Goal: Task Accomplishment & Management: Use online tool/utility

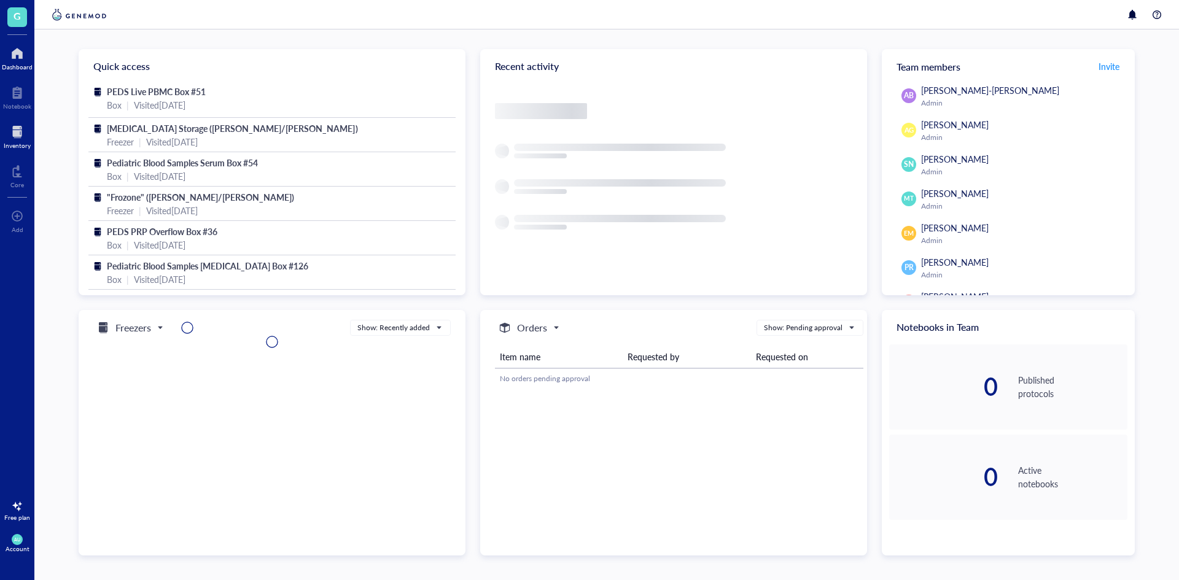
click at [18, 123] on div at bounding box center [17, 132] width 27 height 20
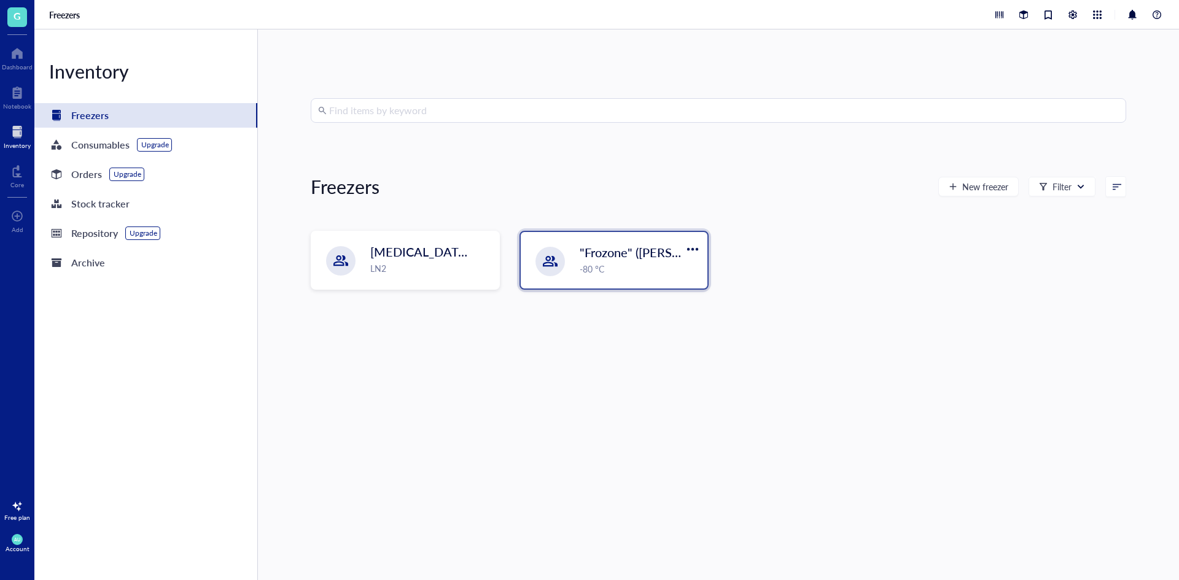
click at [558, 266] on div at bounding box center [550, 261] width 29 height 29
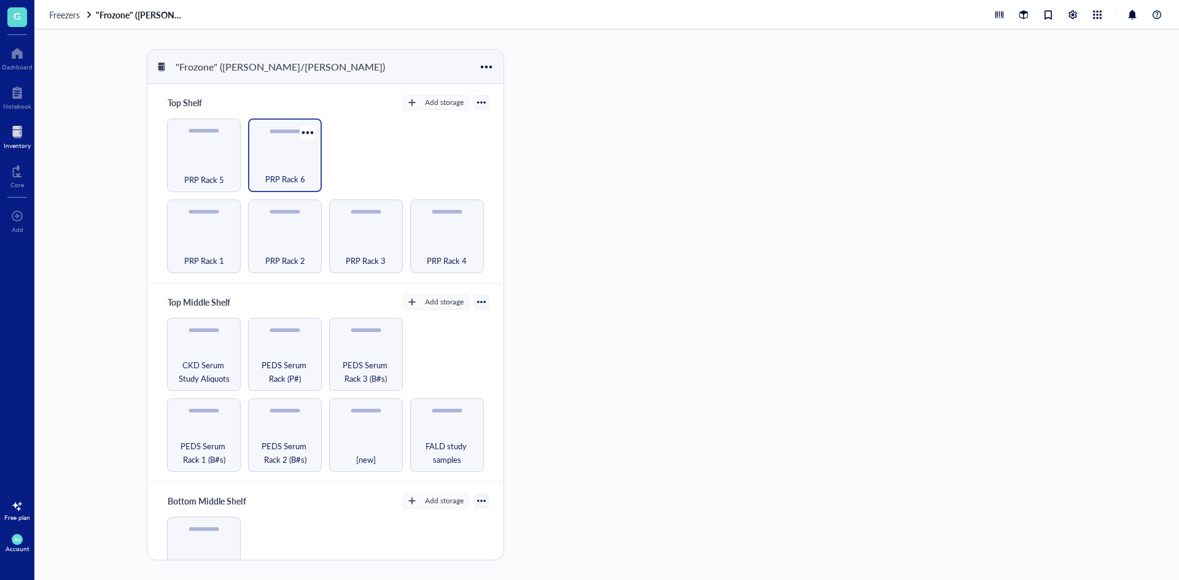
click at [286, 164] on div "PRP Rack 6" at bounding box center [284, 172] width 61 height 27
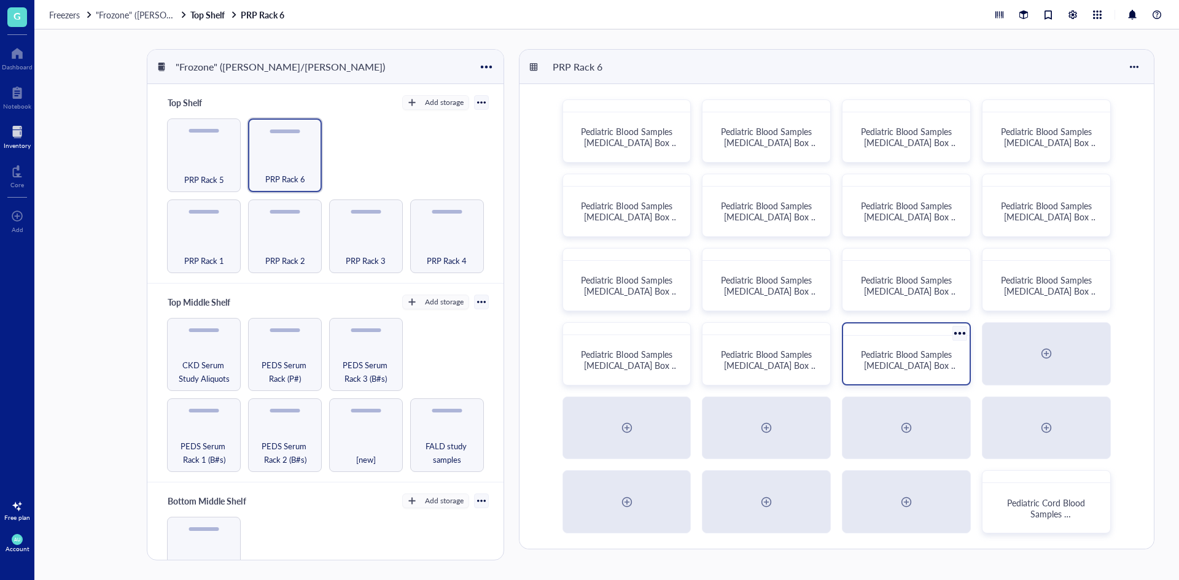
click at [914, 366] on span "Pediatric Blood Samples [MEDICAL_DATA] Box #134" at bounding box center [909, 365] width 97 height 34
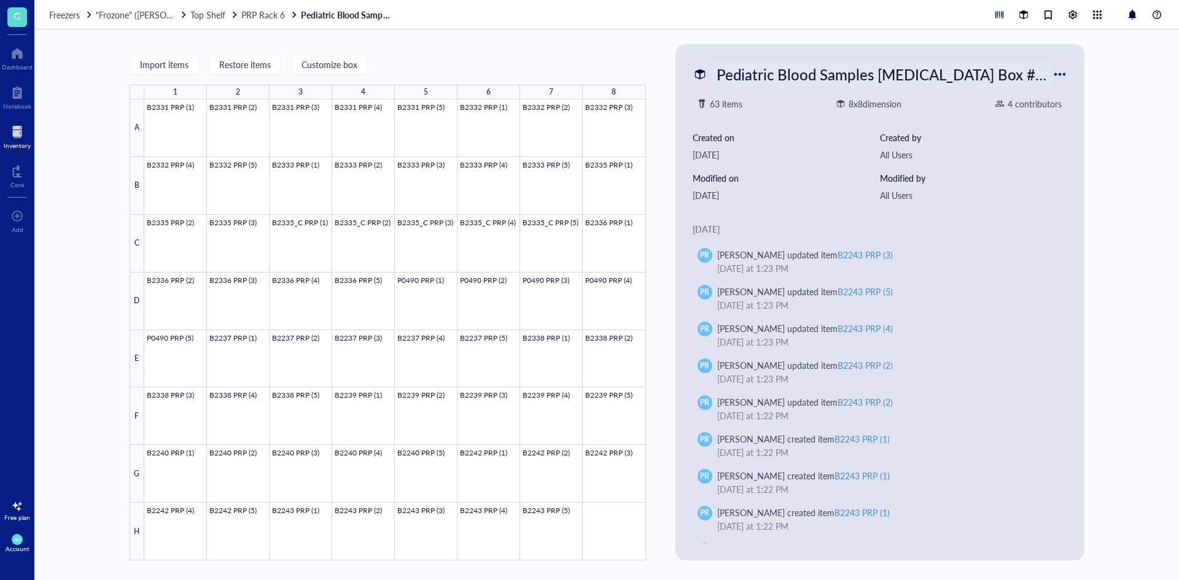
click at [780, 82] on div "Pediatric Blood Samples [MEDICAL_DATA] Box #134" at bounding box center [881, 74] width 341 height 26
drag, startPoint x: 1046, startPoint y: 75, endPoint x: 682, endPoint y: 93, distance: 364.6
click at [682, 93] on div "Pediatric Blood Samples [MEDICAL_DATA] Box #134 63 items 8 x 8 dimension 4 cont…" at bounding box center [880, 302] width 399 height 507
click at [259, 21] on div "Freezers "Frozone" ([PERSON_NAME]/[PERSON_NAME]) Top Shelf PRP Rack 6 Pediatric…" at bounding box center [606, 14] width 1145 height 29
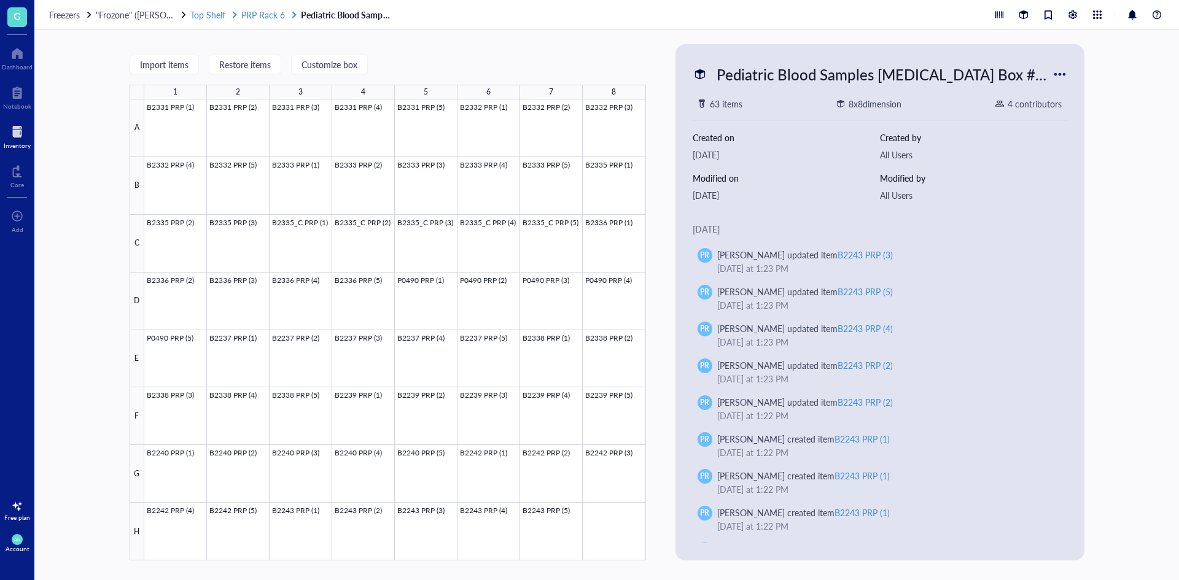
click at [260, 16] on span "PRP Rack 6" at bounding box center [263, 15] width 44 height 12
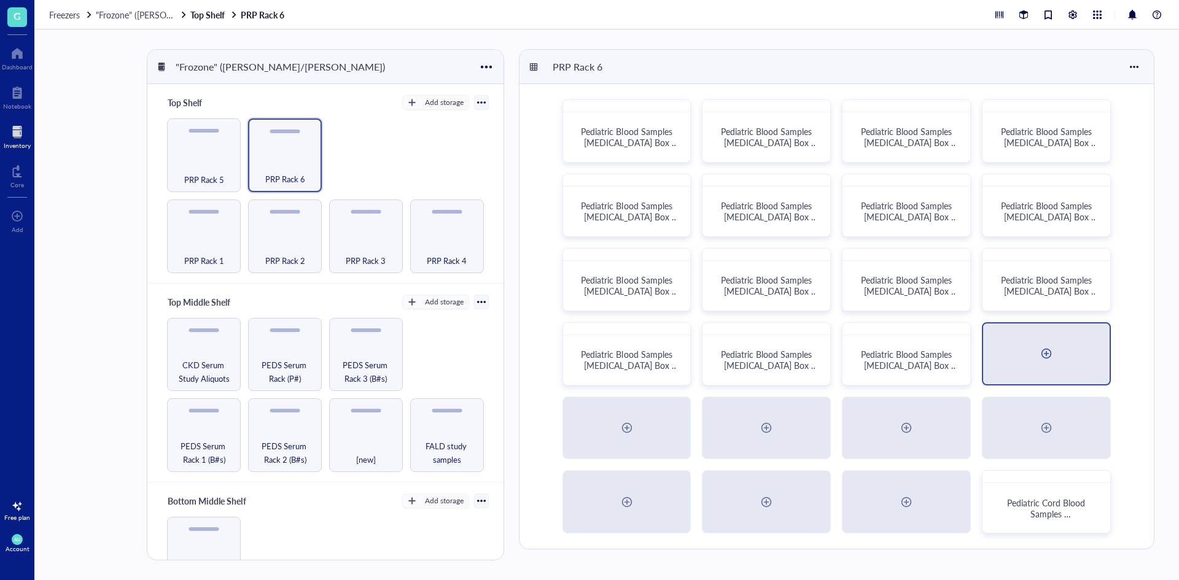
click at [1053, 344] on div at bounding box center [1047, 354] width 20 height 20
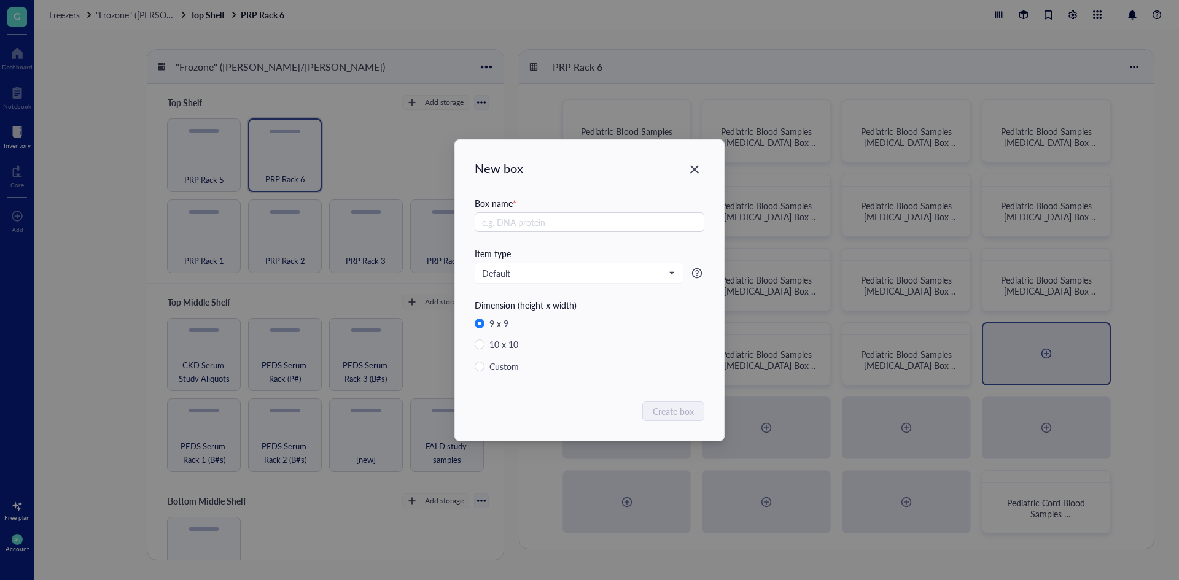
radio input "false"
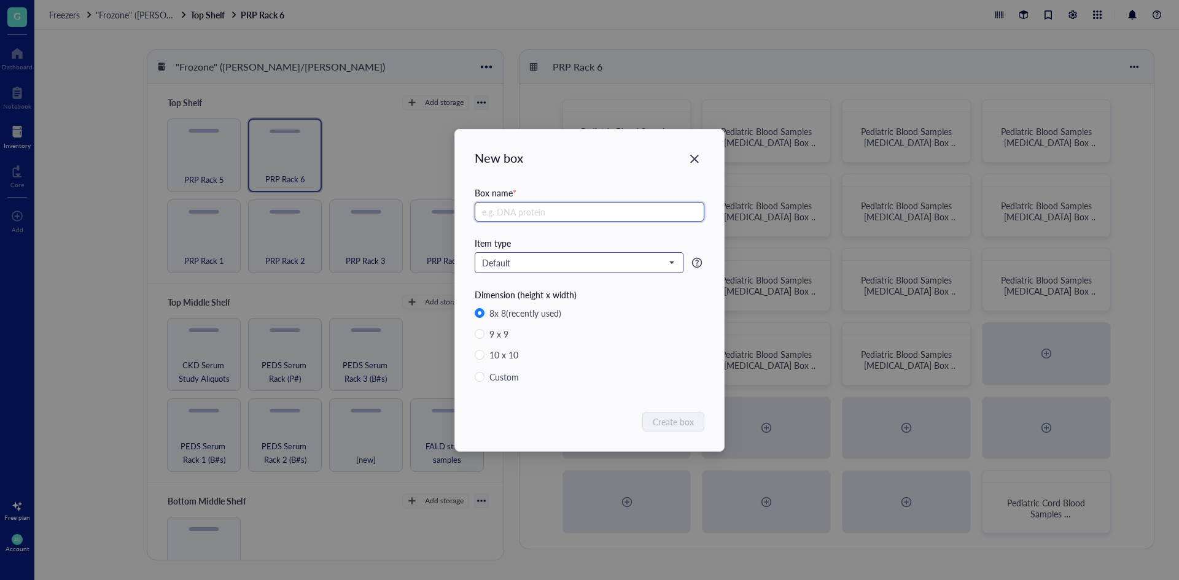
paste input "Pediatric Blood Samples [MEDICAL_DATA] Box #134"
type input "Pediatric Blood Samples [MEDICAL_DATA] Box #135"
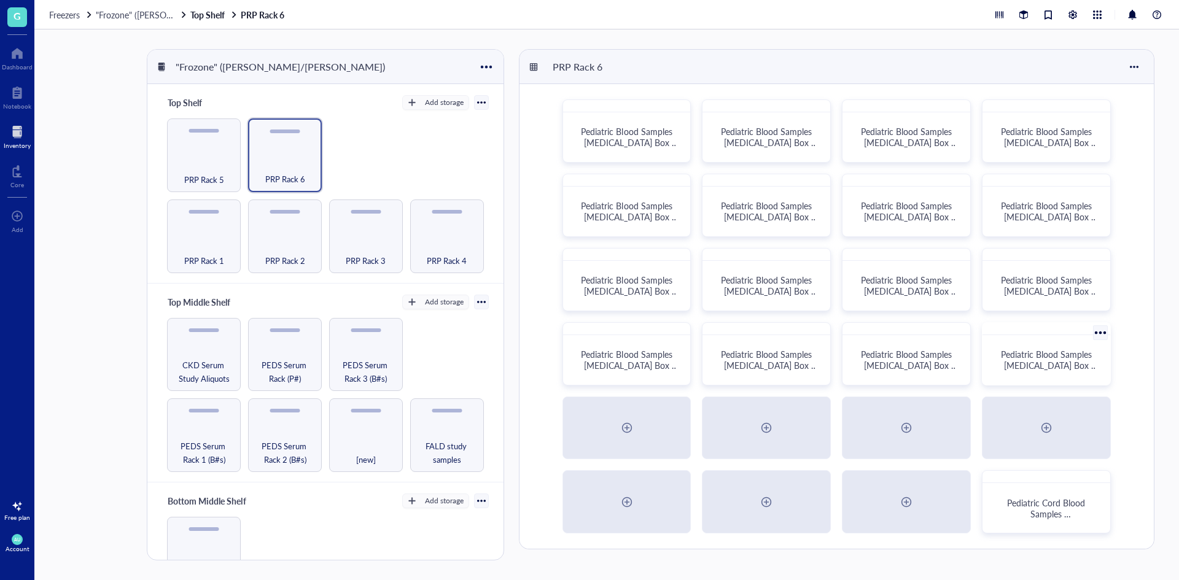
click at [1020, 343] on div "Pediatric Blood Samples [MEDICAL_DATA] Box #135" at bounding box center [1047, 360] width 118 height 40
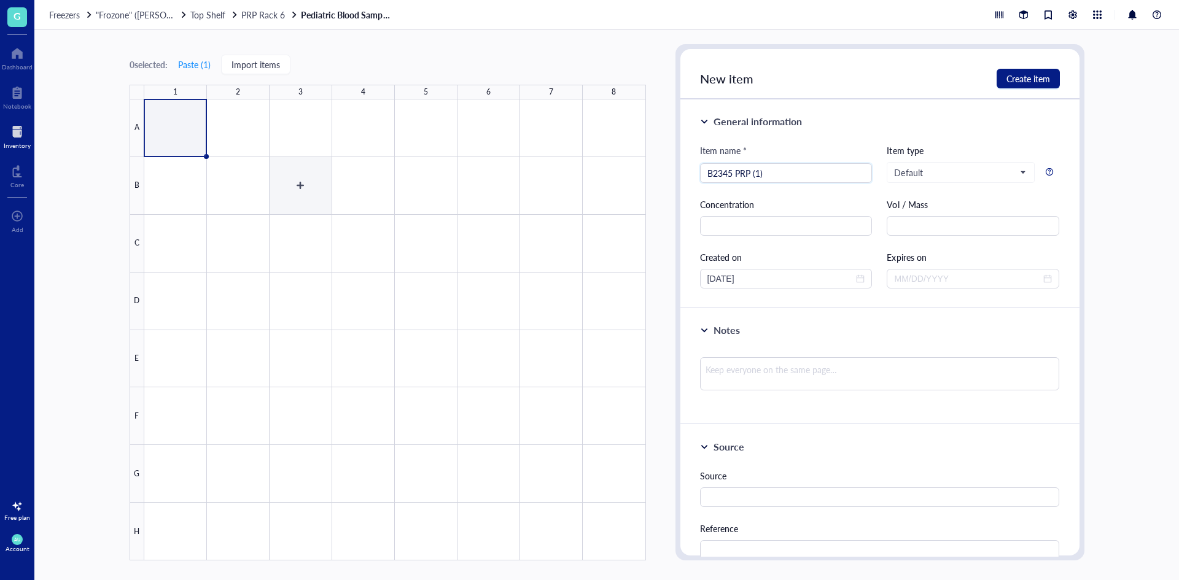
type input "B2345 PRP (1)"
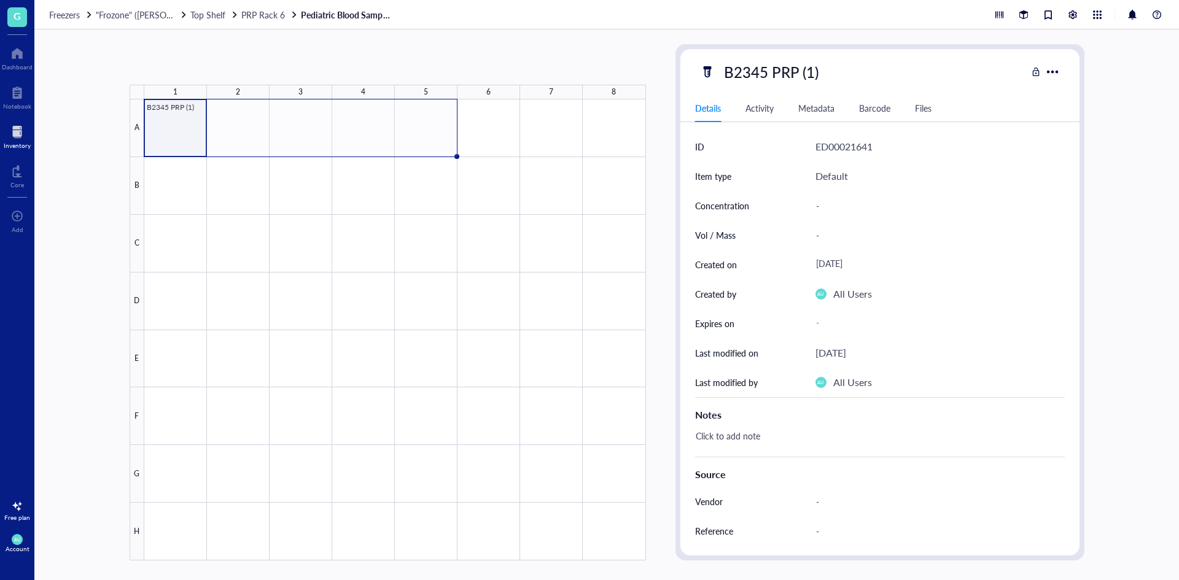
drag, startPoint x: 206, startPoint y: 155, endPoint x: 429, endPoint y: 163, distance: 223.7
click at [0, 0] on div "B2345 PRP (1)" at bounding box center [0, 0] width 0 height 0
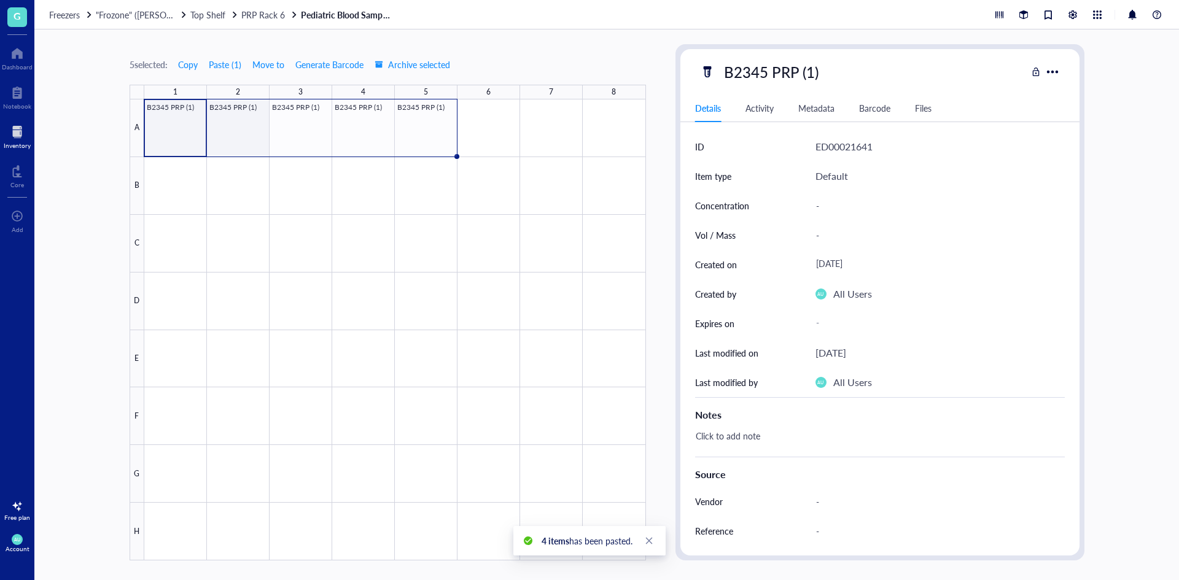
click at [254, 124] on div at bounding box center [395, 329] width 502 height 461
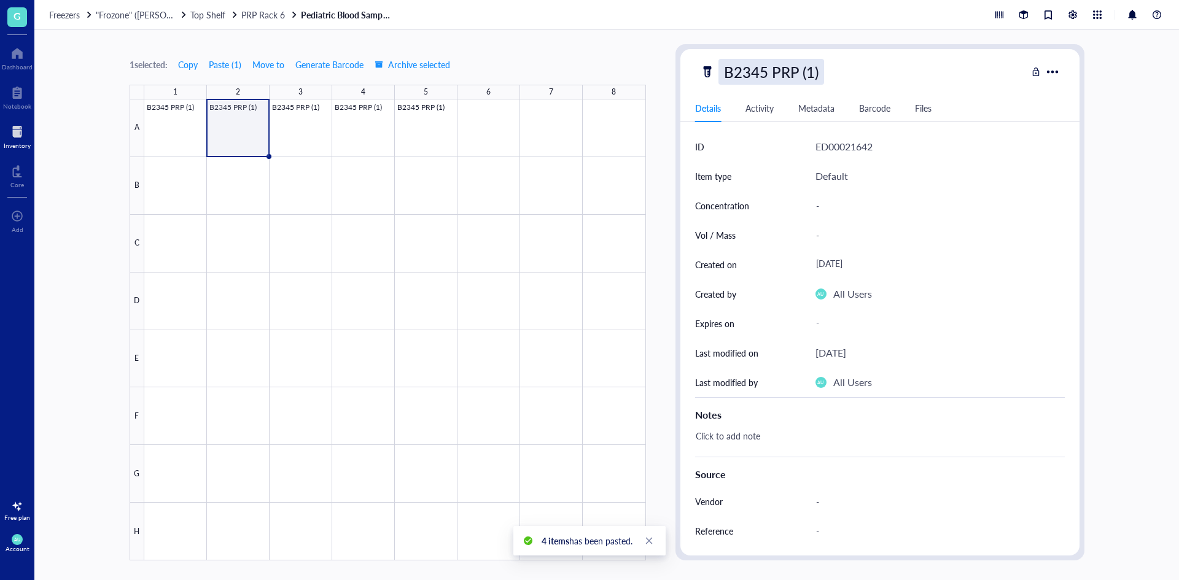
click at [795, 77] on div "B2345 PRP (1)" at bounding box center [772, 72] width 106 height 26
click at [811, 72] on input "B2345 PRP (1)" at bounding box center [783, 72] width 129 height 25
type input "B2345 PRP (2)"
click at [308, 127] on div at bounding box center [395, 329] width 502 height 461
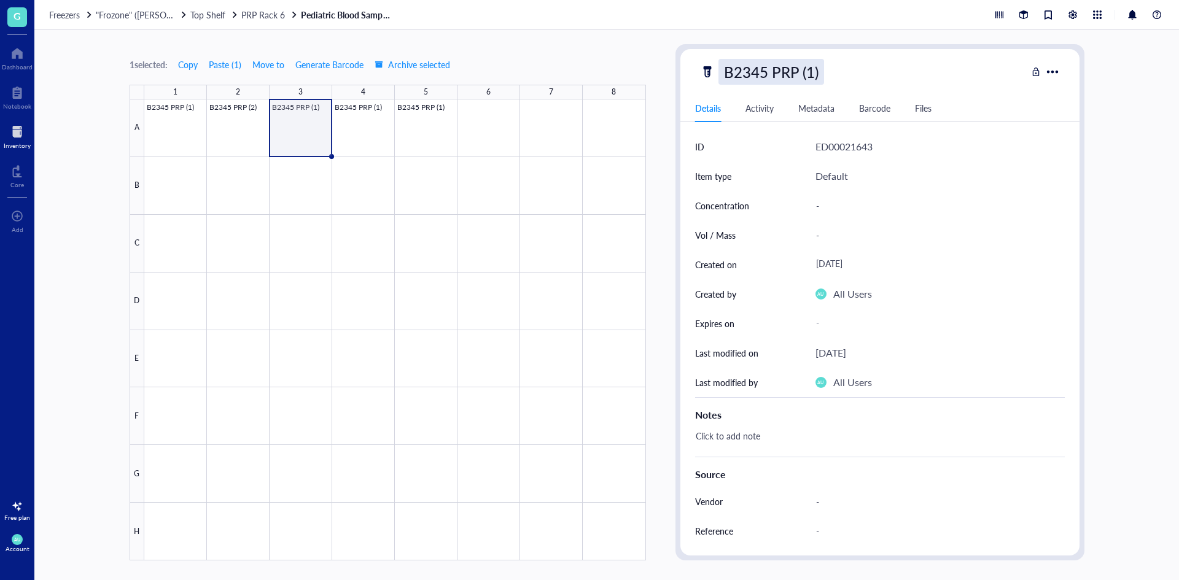
click at [801, 69] on div "B2345 PRP (1)" at bounding box center [772, 72] width 106 height 26
click at [816, 75] on input "B2345 PRP (1)" at bounding box center [783, 72] width 129 height 25
type input "B2345 PRP (3)"
click at [383, 126] on div at bounding box center [395, 329] width 502 height 461
click at [782, 66] on div "B2345 PRP (1)" at bounding box center [772, 72] width 106 height 26
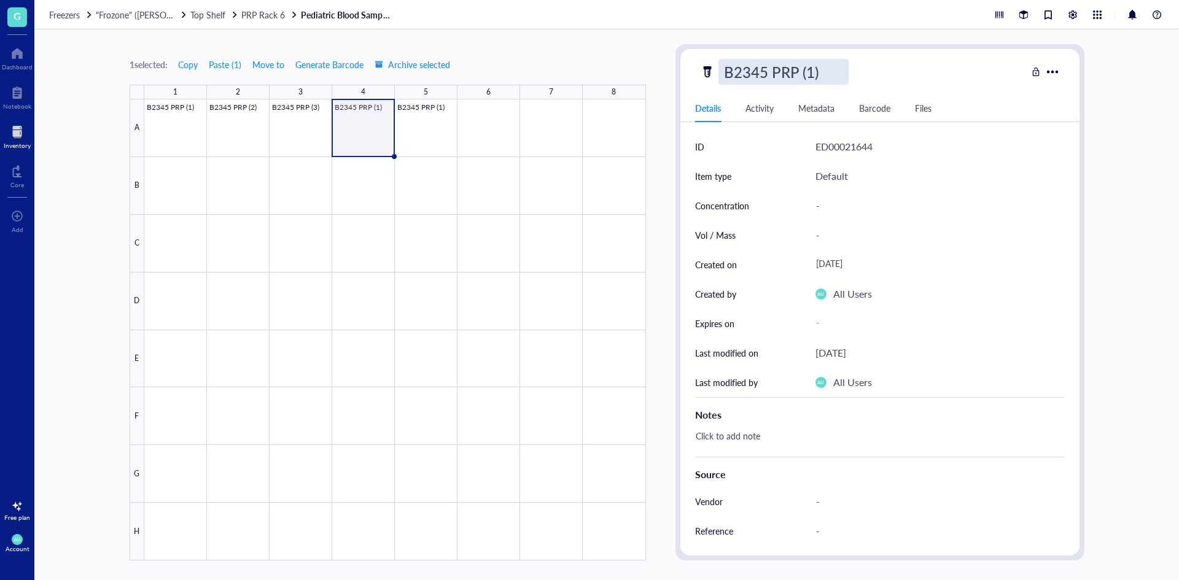
click at [811, 71] on input "B2345 PRP (1)" at bounding box center [783, 72] width 129 height 25
type input "B2345 PRP (4)"
click at [404, 136] on div at bounding box center [395, 329] width 502 height 461
click at [806, 72] on div "B2345 PRP (1)" at bounding box center [772, 72] width 106 height 26
click at [816, 72] on input "B2345 PRP (1)" at bounding box center [783, 72] width 129 height 25
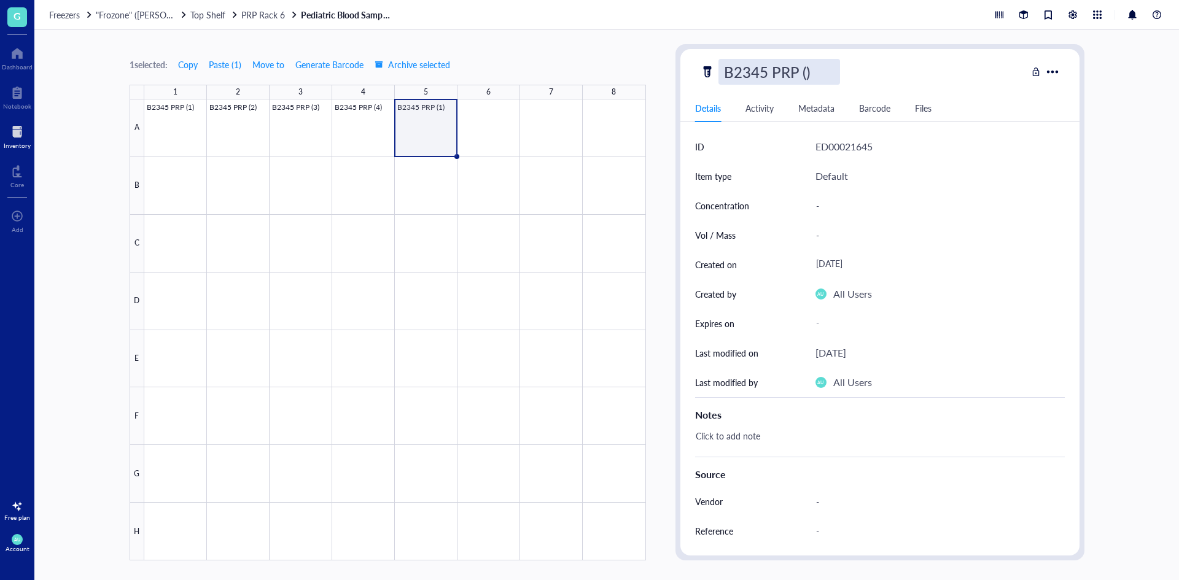
type input "B2345 PRP (5)"
click at [14, 128] on div at bounding box center [17, 132] width 27 height 20
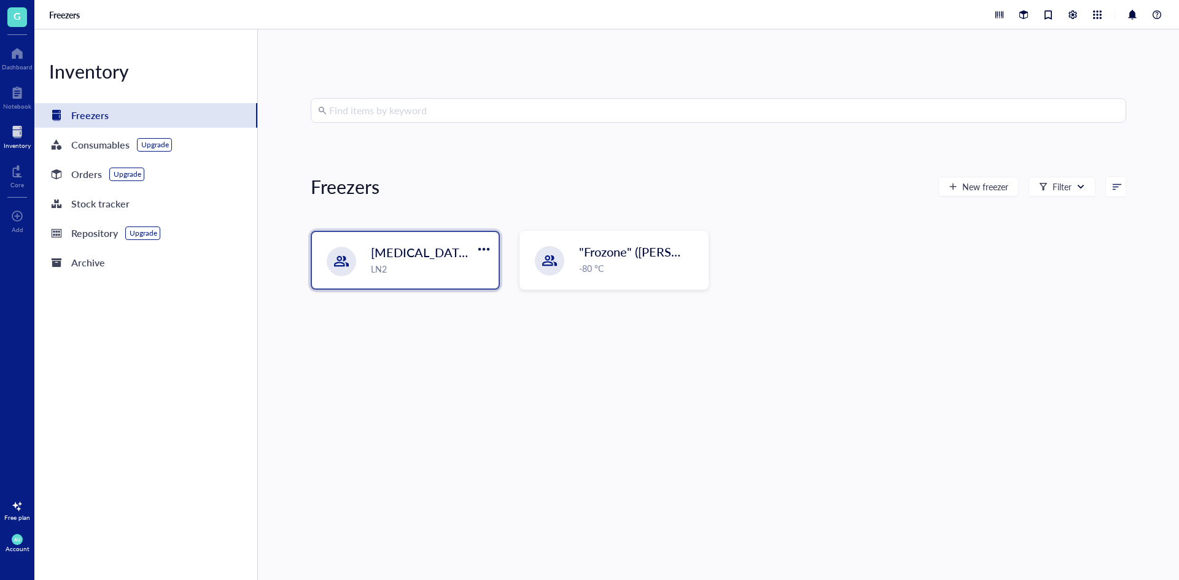
click at [462, 266] on div "LN2" at bounding box center [431, 269] width 120 height 14
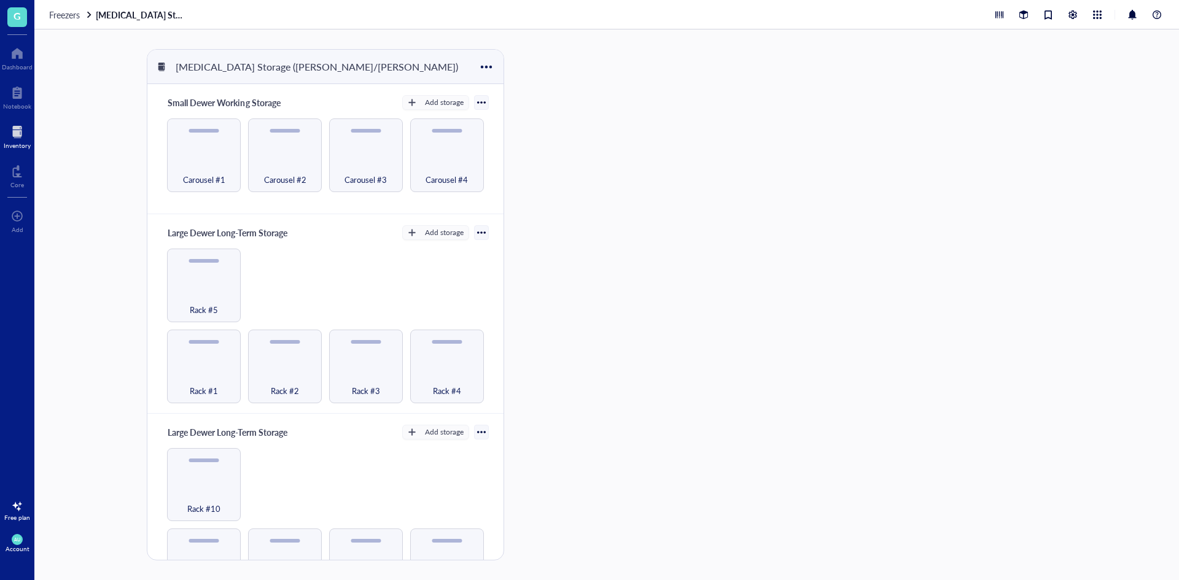
click at [204, 130] on div at bounding box center [204, 131] width 30 height 4
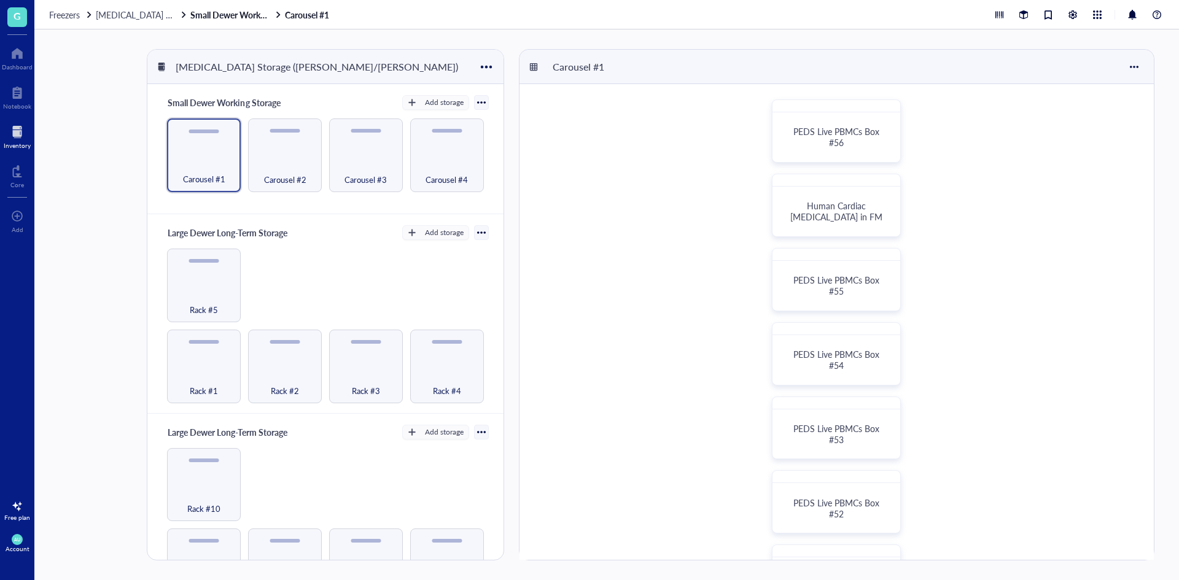
click at [836, 163] on div "PEDS Live PBMCs Box #56 Human Cardiac [MEDICAL_DATA] in FM PEDS Live PBMCs Box …" at bounding box center [837, 465] width 634 height 762
click at [835, 157] on div "PEDS Live PBMCs Box #56" at bounding box center [836, 130] width 129 height 63
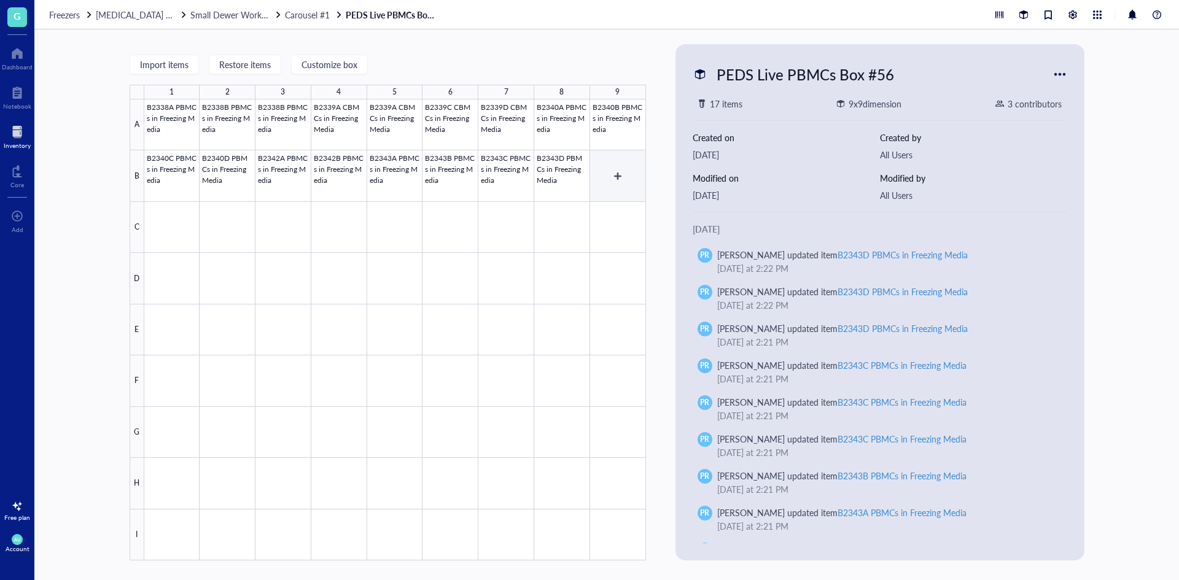
click at [601, 182] on div at bounding box center [395, 329] width 502 height 461
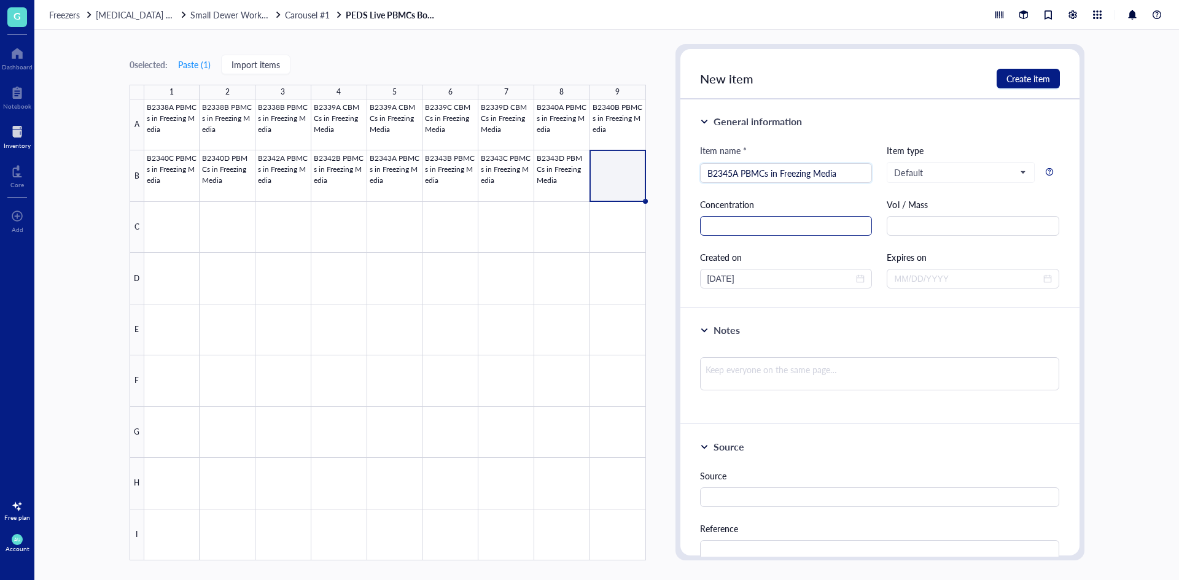
type input "B2345A PBMCs in Freezing Media"
click at [765, 227] on input "text" at bounding box center [786, 226] width 173 height 20
type input "2.56E6"
click at [743, 369] on textarea at bounding box center [880, 373] width 360 height 33
type textarea "99.5% viability"
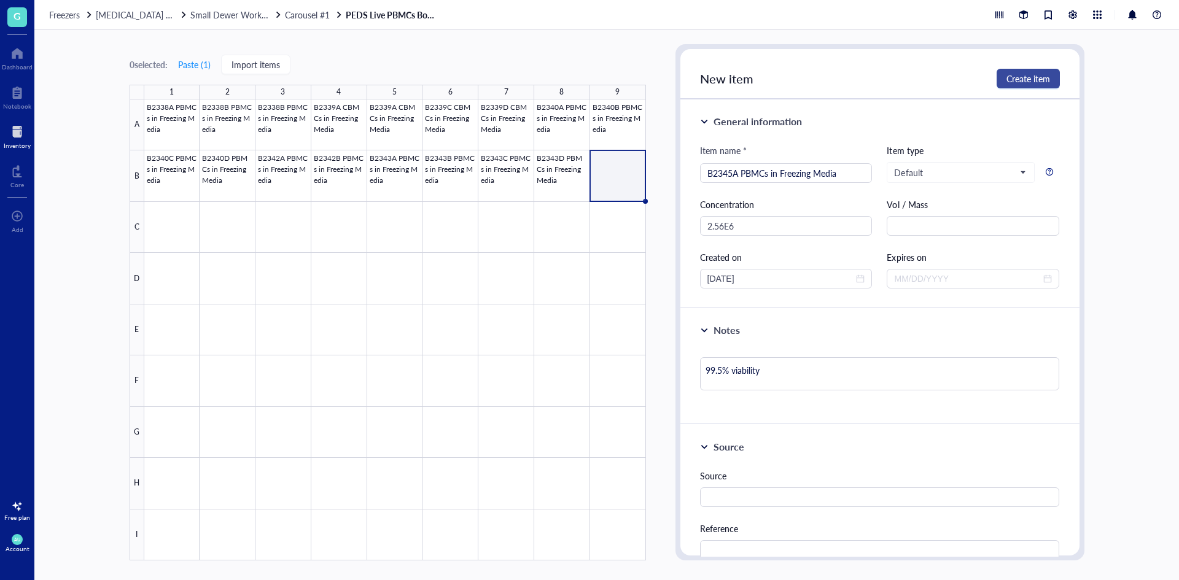
click at [1015, 81] on span "Create item" at bounding box center [1029, 79] width 44 height 10
click at [189, 230] on div at bounding box center [395, 329] width 502 height 461
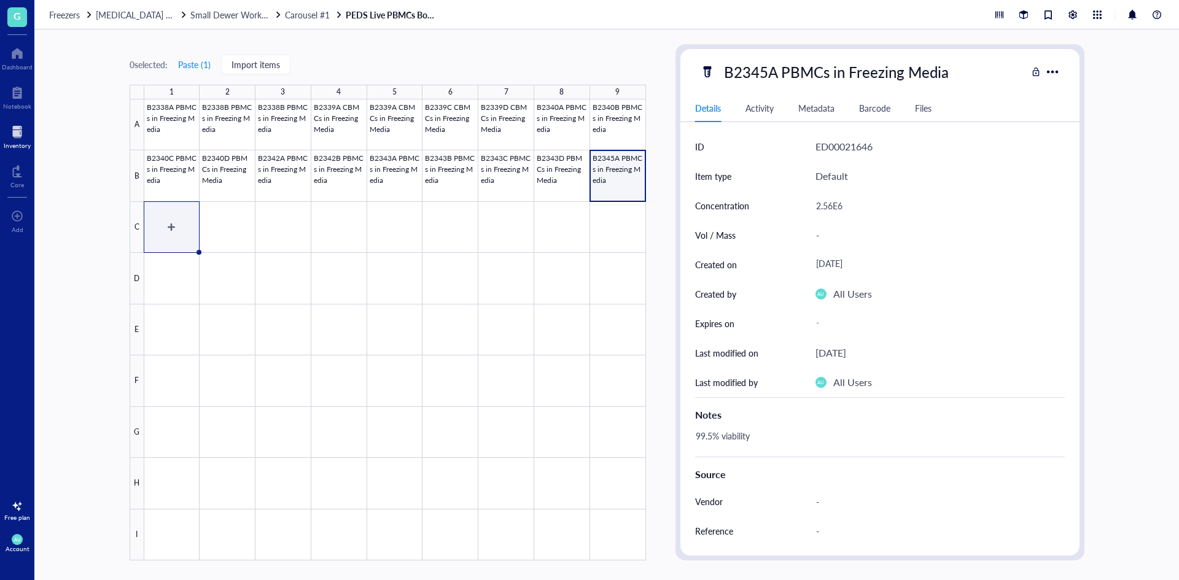
click at [176, 238] on div at bounding box center [395, 329] width 502 height 461
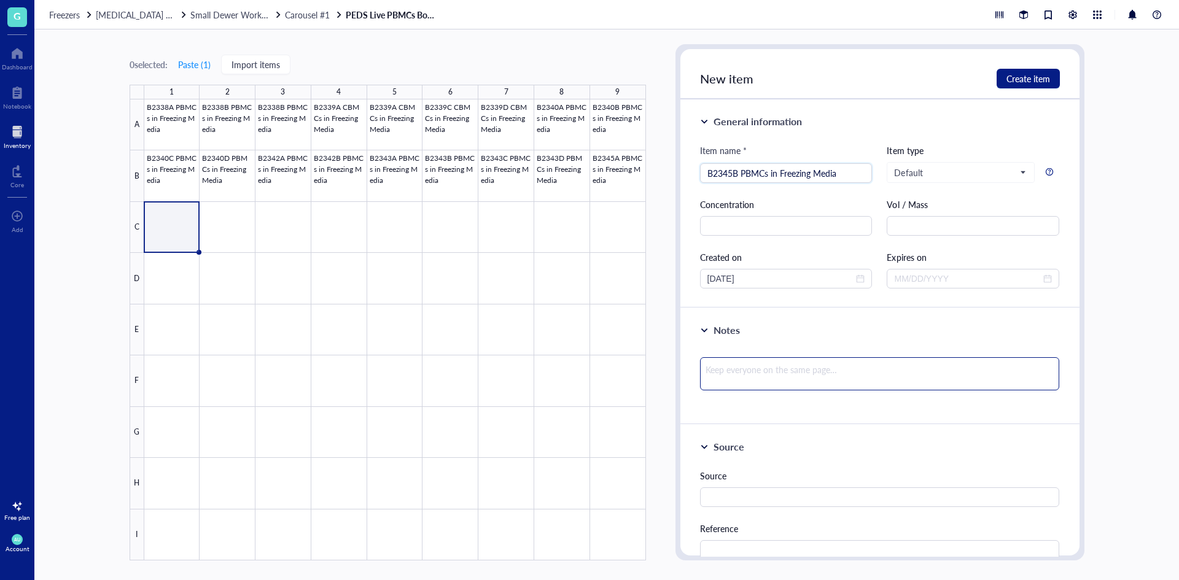
type input "B2345B PBMCs in Freezing Media"
click at [786, 364] on textarea at bounding box center [880, 373] width 360 height 33
type textarea "99.9% viability"
click at [999, 82] on button "Create item" at bounding box center [1028, 79] width 63 height 20
